Goal: Task Accomplishment & Management: Manage account settings

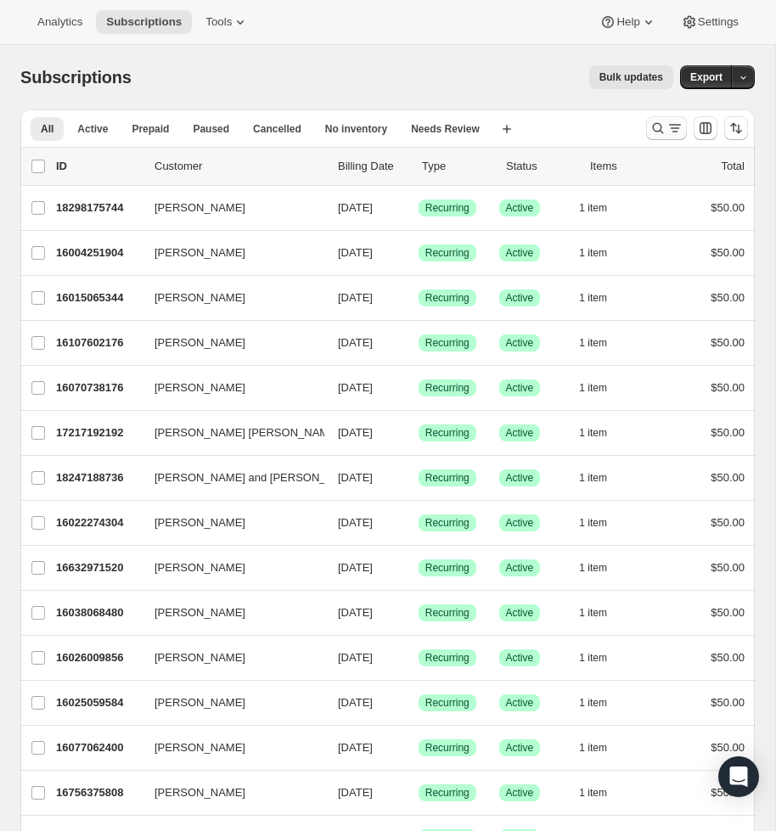
click at [648, 126] on button "Search and filter results" at bounding box center [666, 128] width 41 height 24
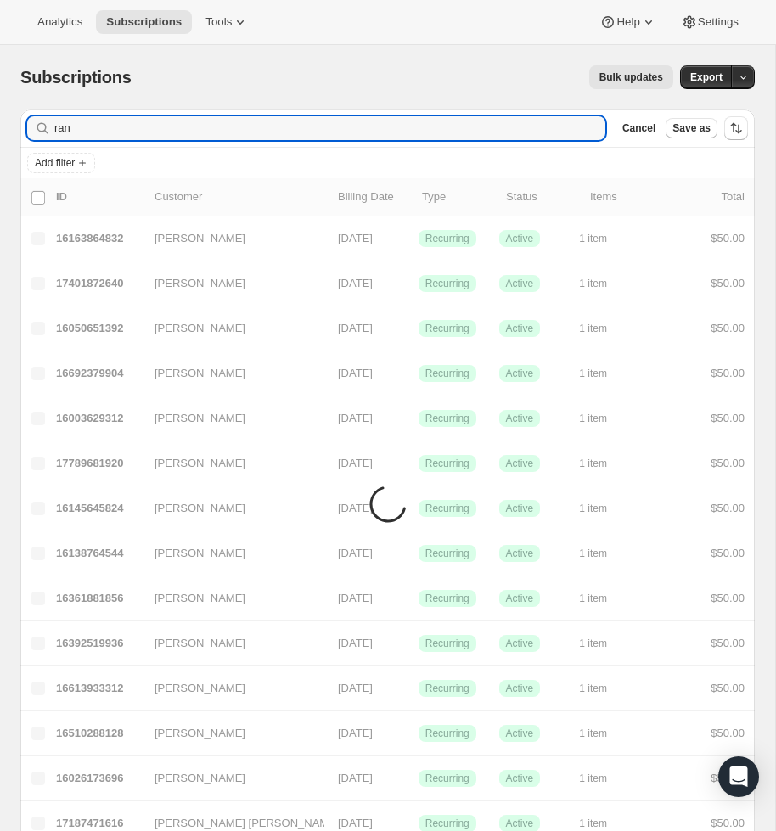
type input "rans"
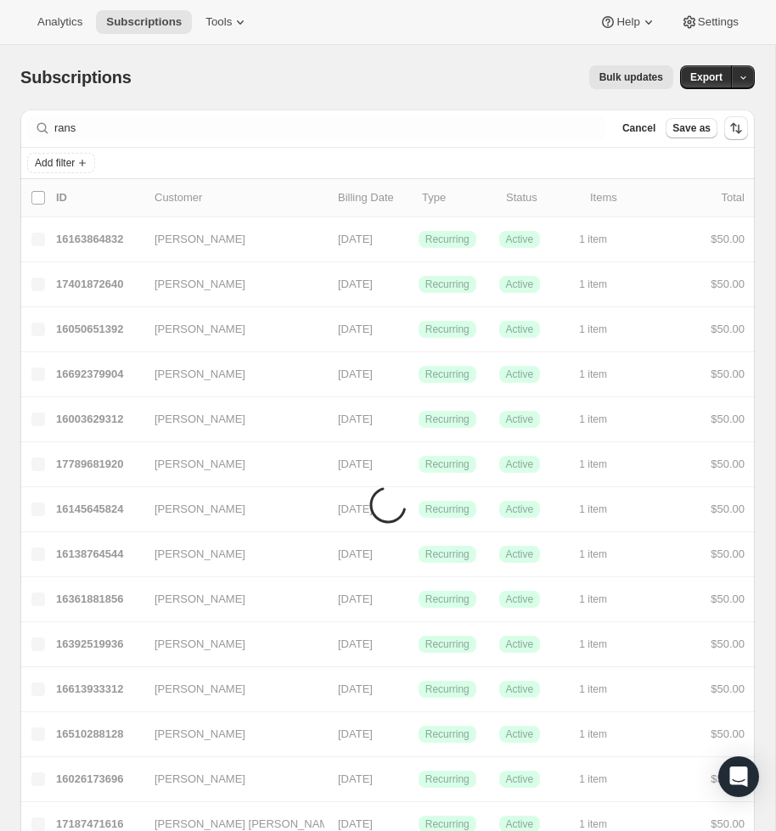
click at [243, 148] on div "Add filter" at bounding box center [387, 163] width 734 height 31
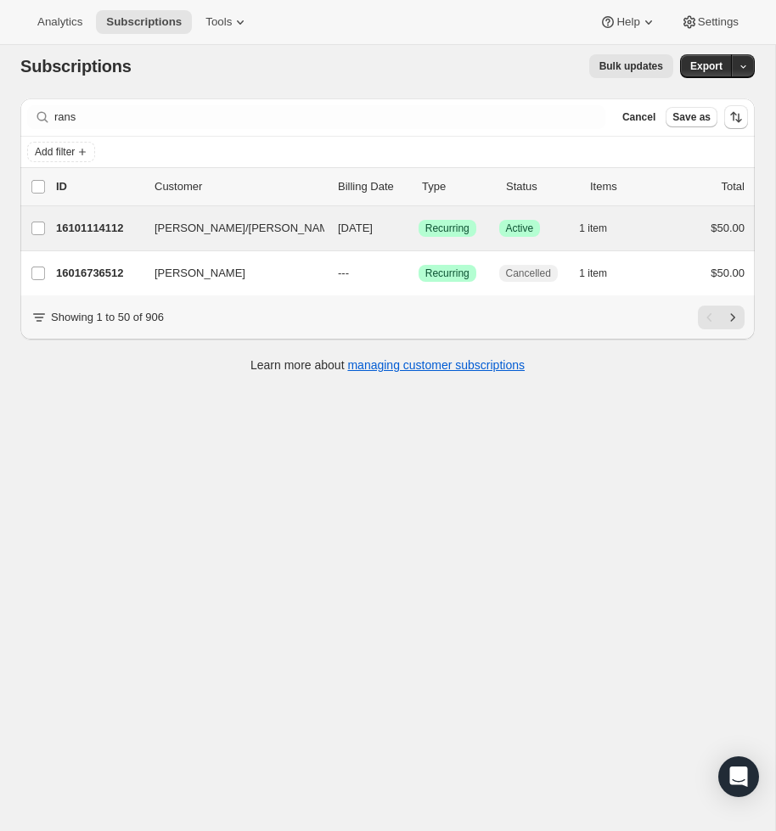
click at [295, 242] on div "[PERSON_NAME]/[PERSON_NAME] 16101114112 [PERSON_NAME]/[PERSON_NAME] [DATE] Succ…" at bounding box center [387, 228] width 734 height 44
click at [373, 227] on span "[DATE]" at bounding box center [355, 228] width 35 height 13
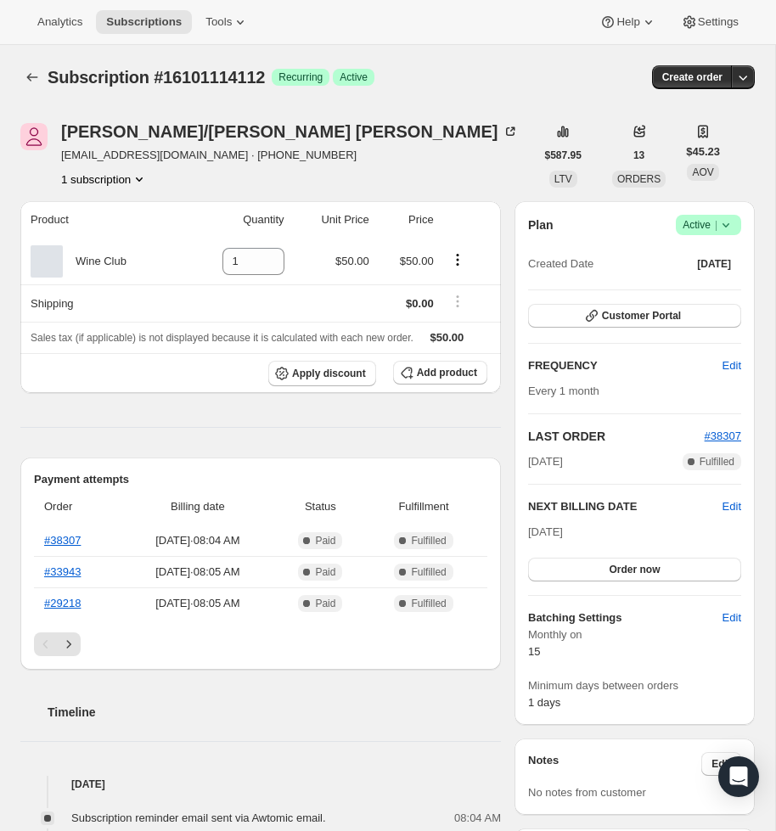
click at [721, 224] on icon at bounding box center [725, 224] width 17 height 17
click at [677, 284] on span "Cancel subscription" at bounding box center [703, 287] width 96 height 13
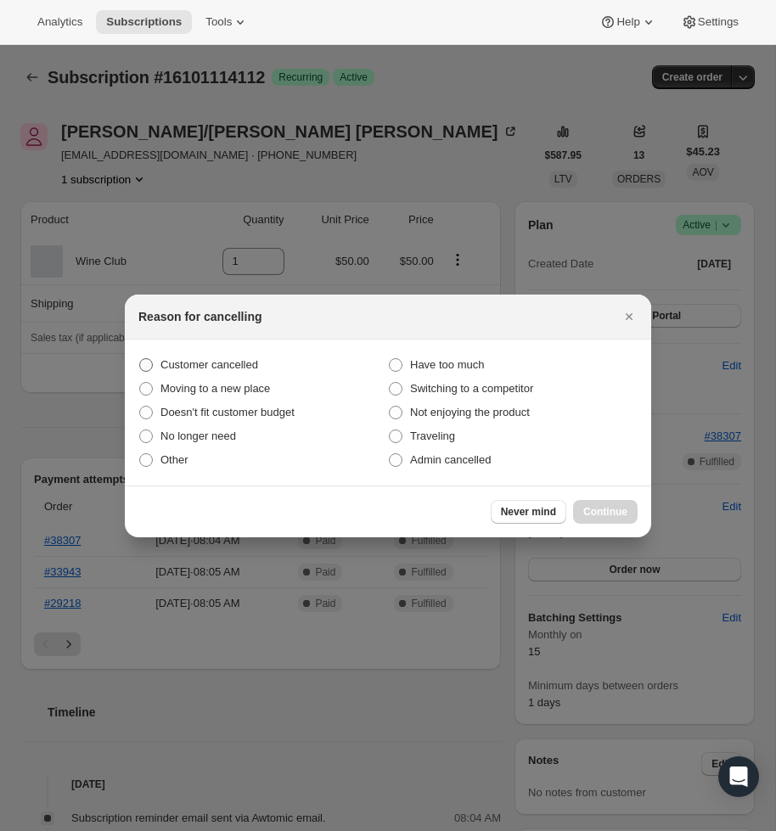
click at [142, 366] on span ":rlh:" at bounding box center [146, 365] width 14 height 14
click at [140, 359] on input "Customer cancelled" at bounding box center [139, 358] width 1 height 1
radio input "true"
click at [604, 515] on span "Continue" at bounding box center [605, 512] width 44 height 14
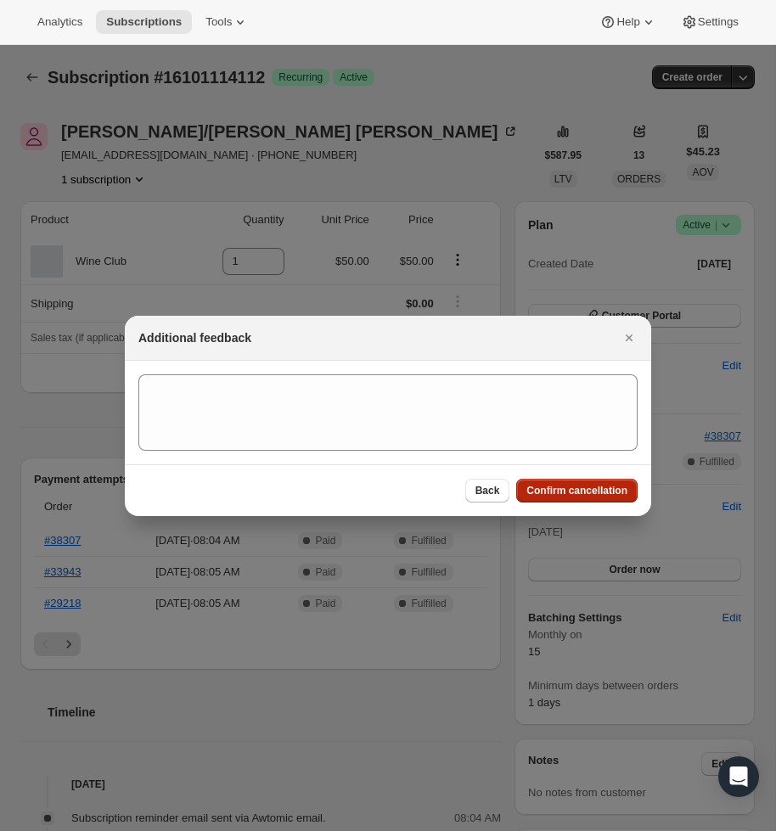
click at [626, 491] on span "Confirm cancellation" at bounding box center [576, 491] width 101 height 14
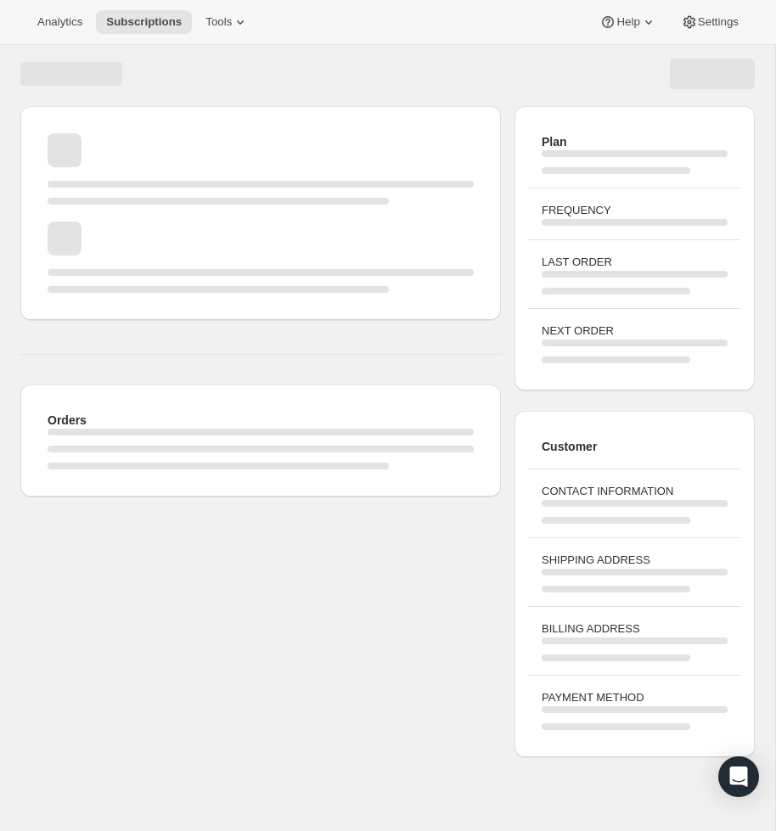
scroll to position [5, 0]
